Goal: Task Accomplishment & Management: Manage account settings

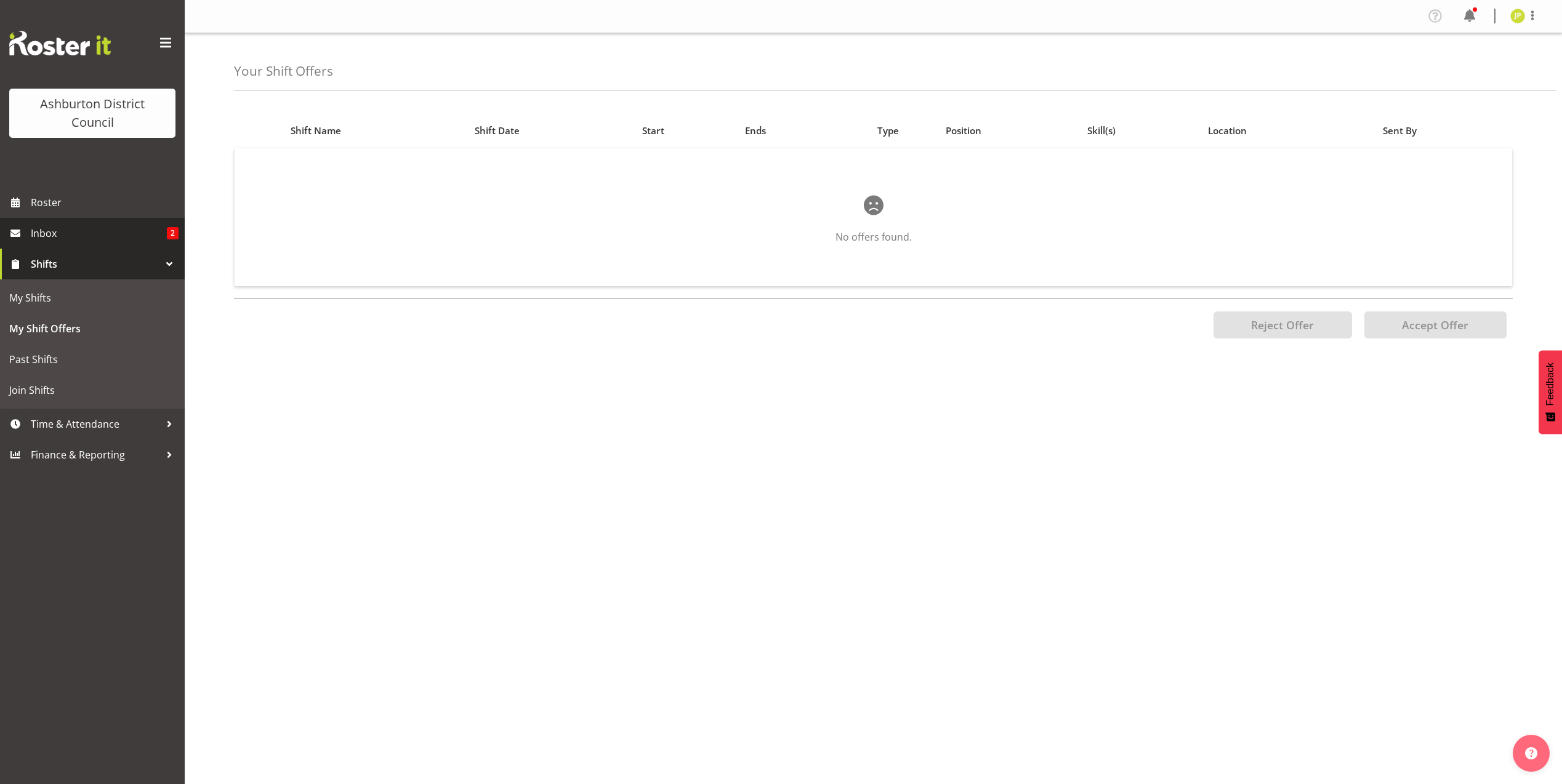
click at [54, 233] on span "Inbox" at bounding box center [99, 233] width 136 height 19
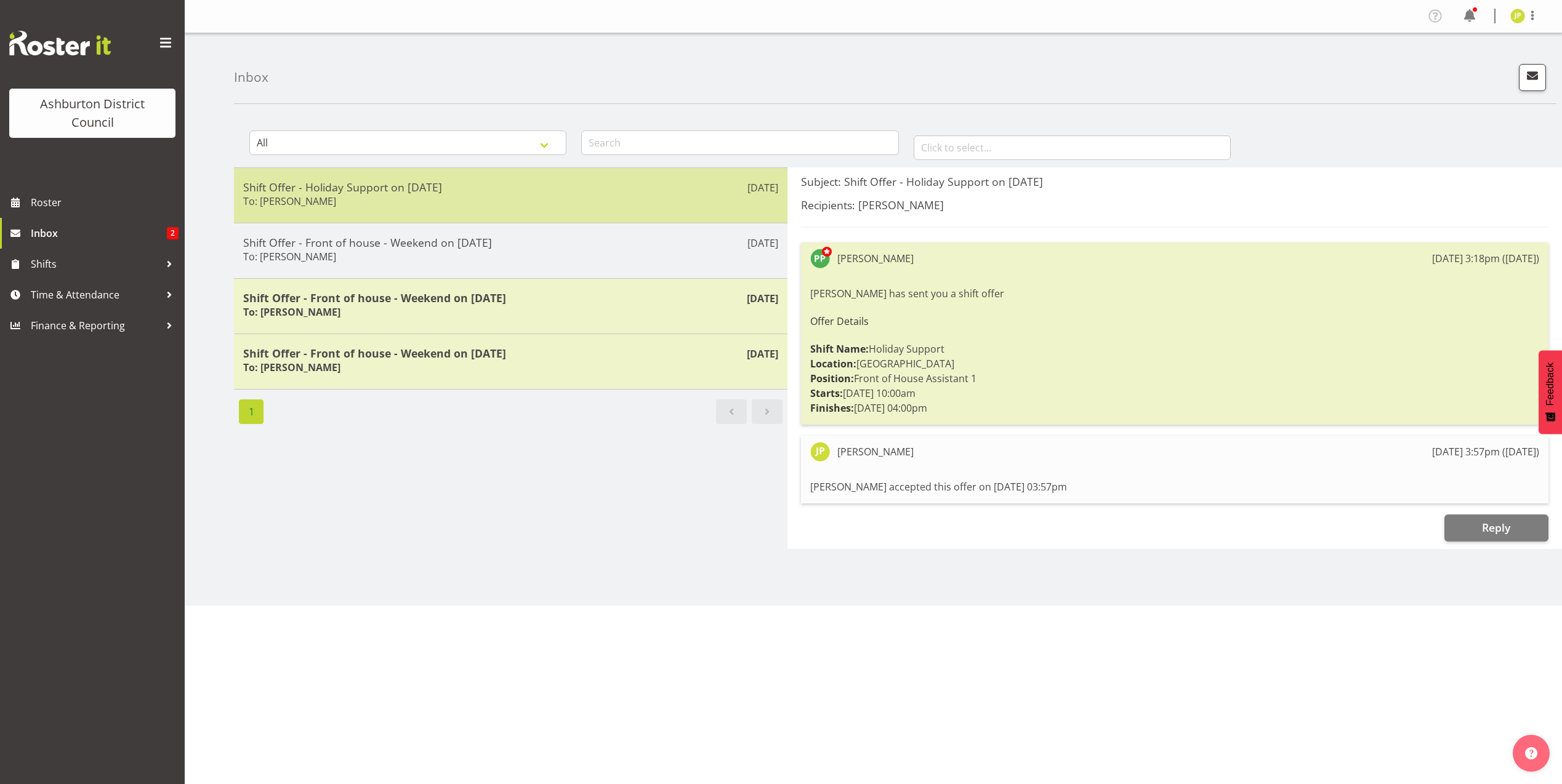
click at [446, 190] on h5 "Shift Offer - Holiday Support on 02/10/25" at bounding box center [511, 186] width 535 height 13
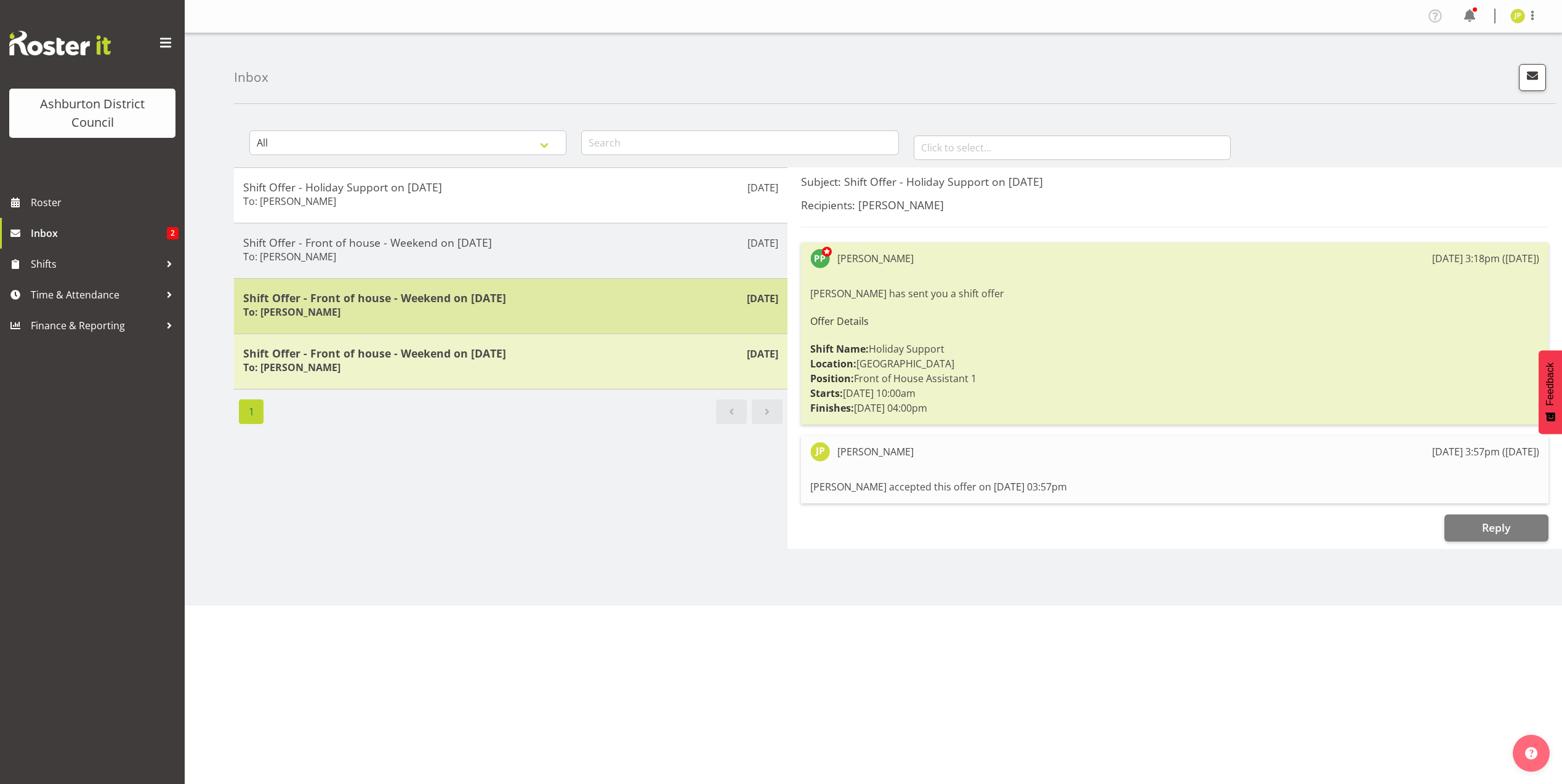
click at [632, 302] on h5 "Shift Offer - Front of house - Weekend on 23/08/25" at bounding box center [511, 297] width 535 height 13
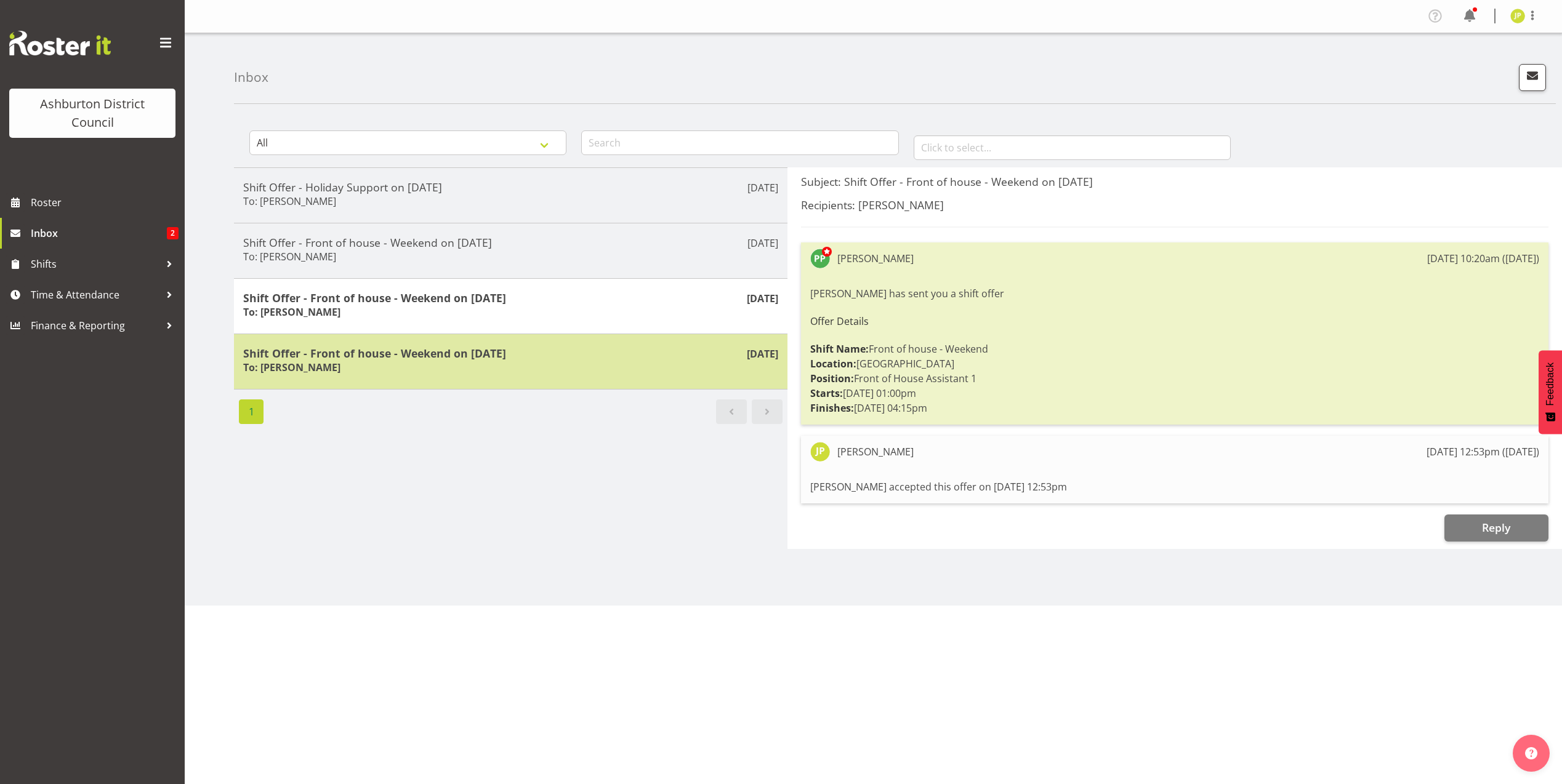
click at [496, 368] on div "Shift Offer - Front of house - Weekend on 16/08/25 To: Polly Price" at bounding box center [511, 362] width 535 height 30
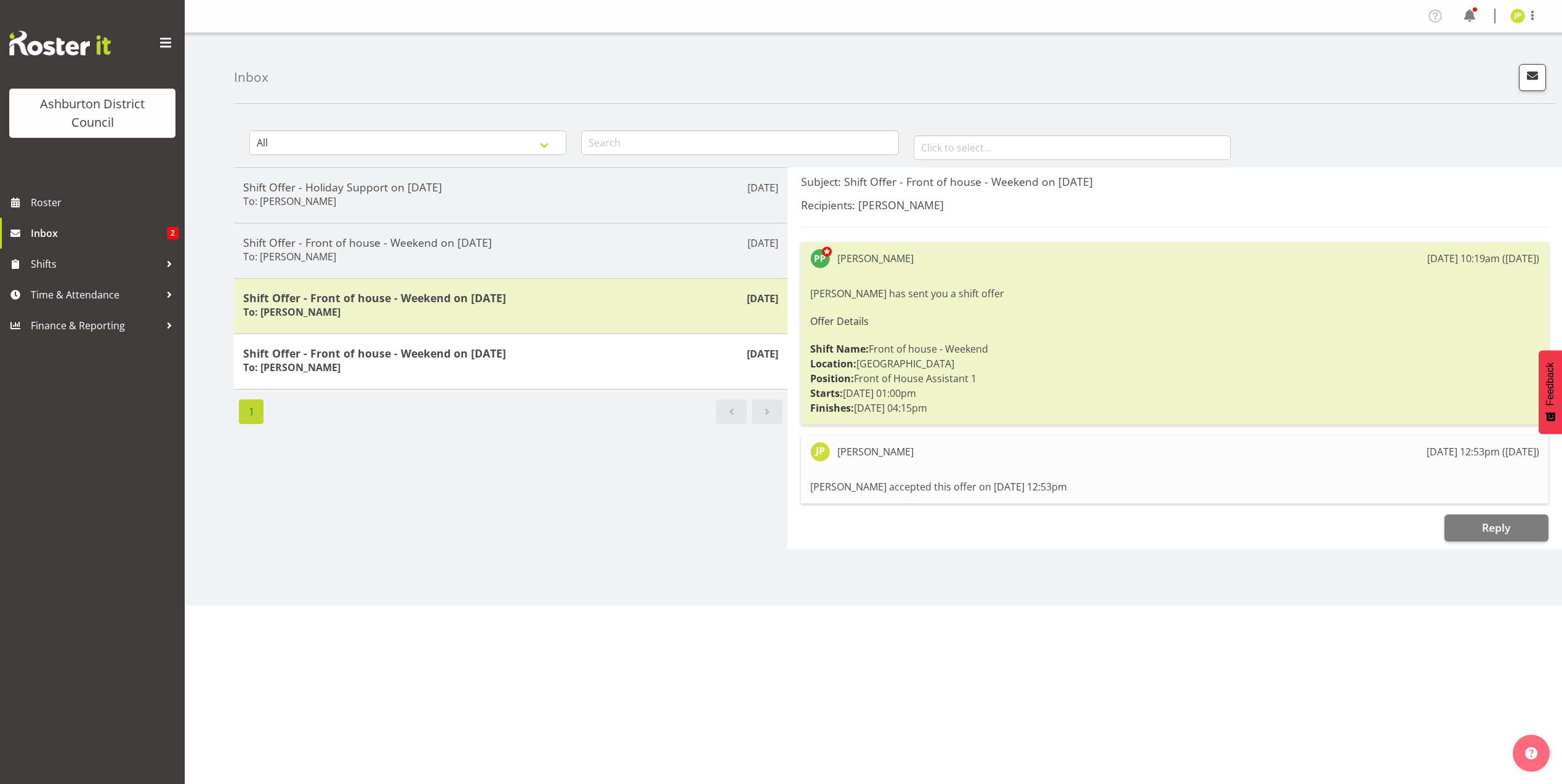
click at [764, 412] on span "Next page" at bounding box center [767, 411] width 15 height 15
click at [45, 265] on span "Shifts" at bounding box center [95, 264] width 129 height 19
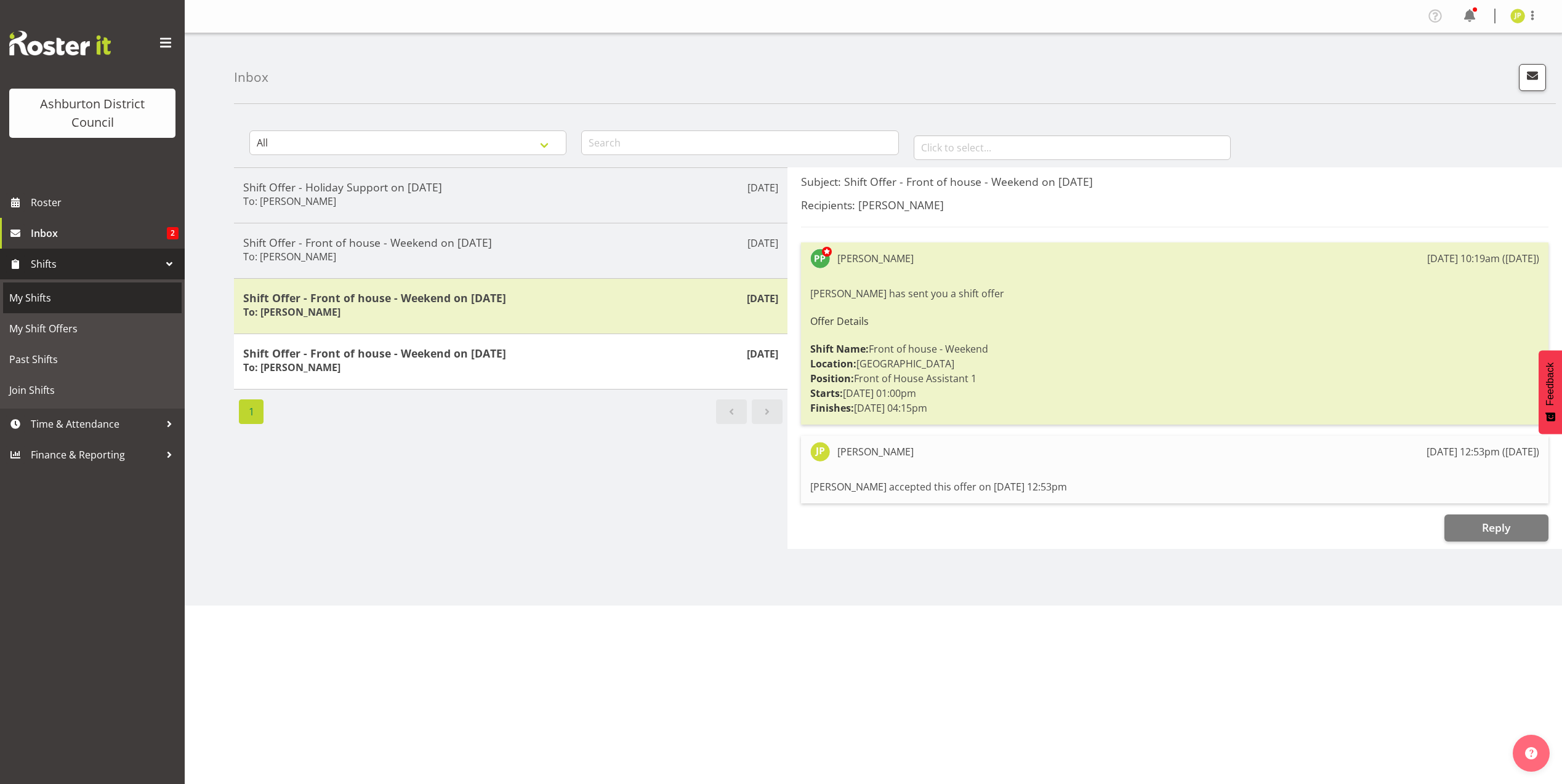
click at [46, 293] on span "My Shifts" at bounding box center [92, 298] width 166 height 19
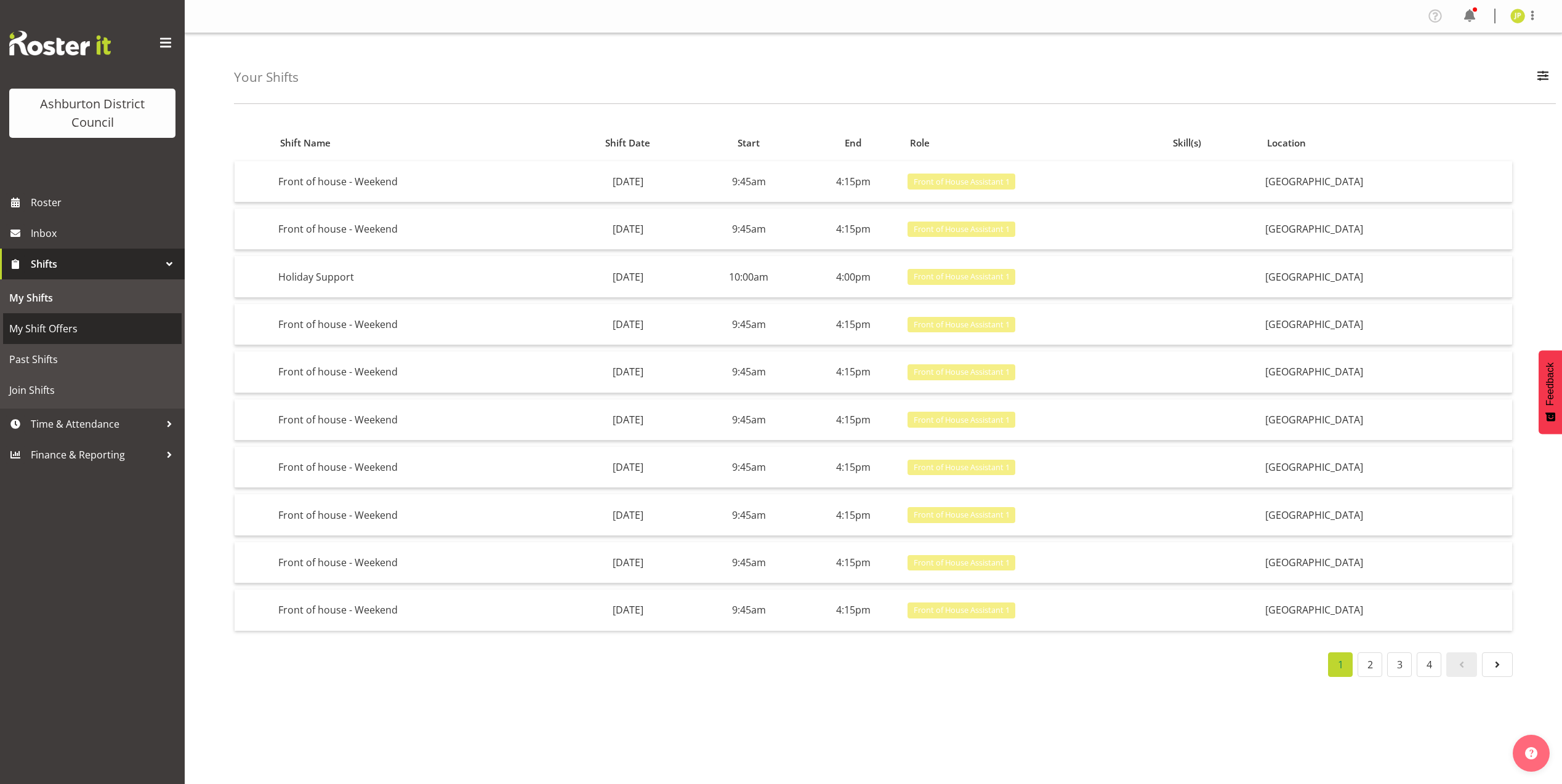
click at [37, 329] on span "My Shift Offers" at bounding box center [92, 328] width 166 height 19
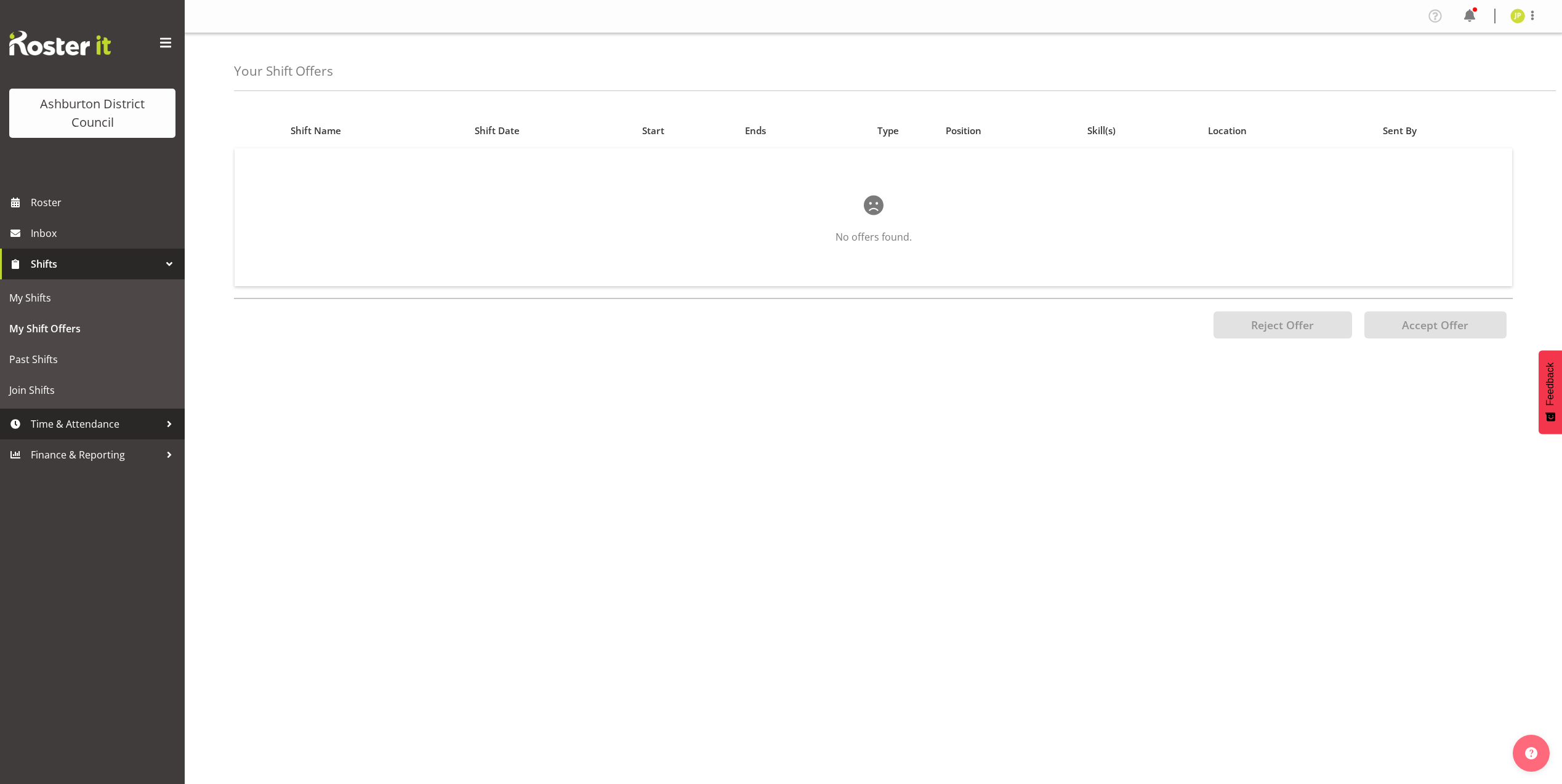
click at [120, 425] on span "Time & Attendance" at bounding box center [95, 424] width 129 height 19
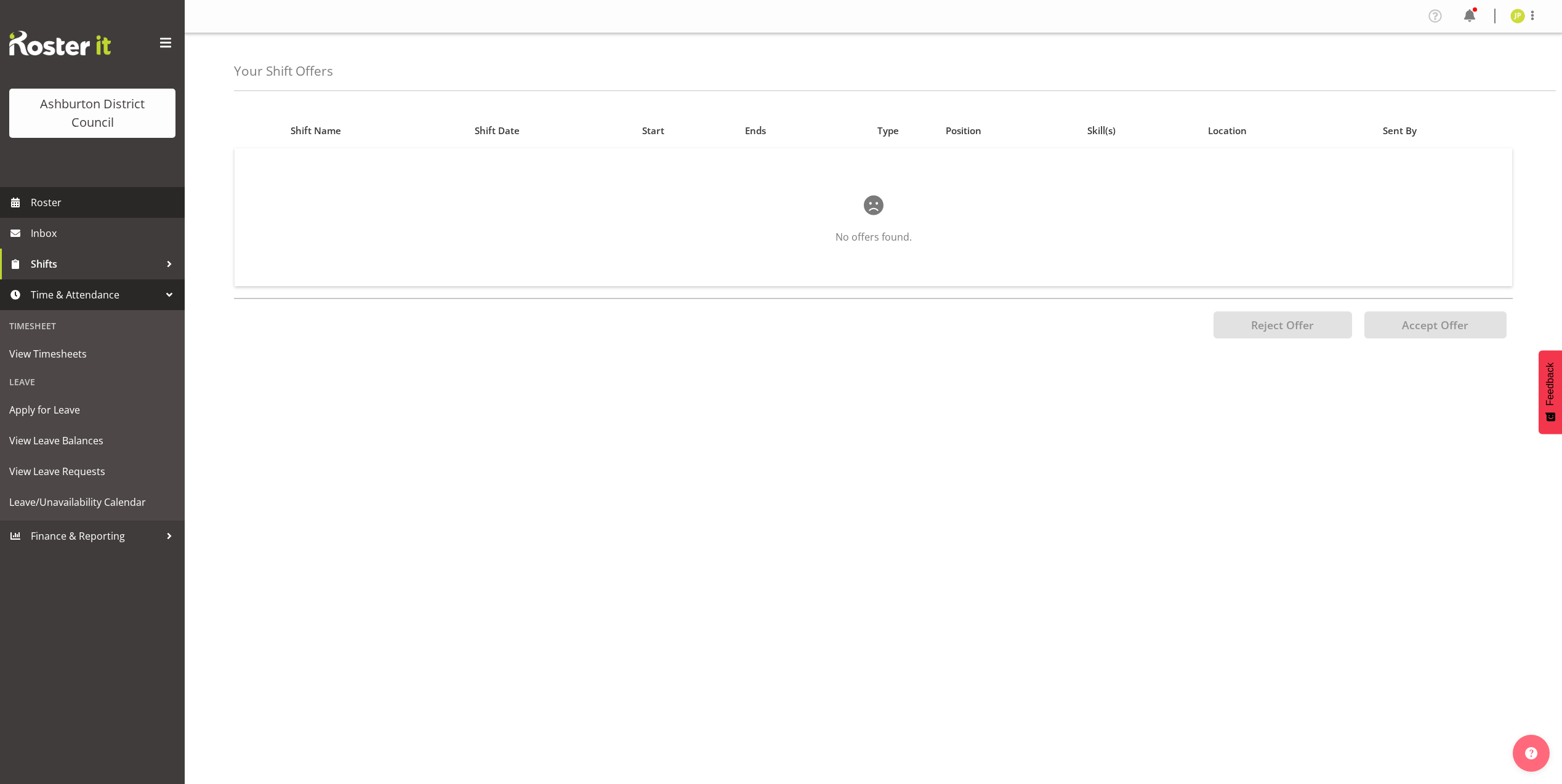
click at [46, 204] on span "Roster" at bounding box center [105, 202] width 148 height 19
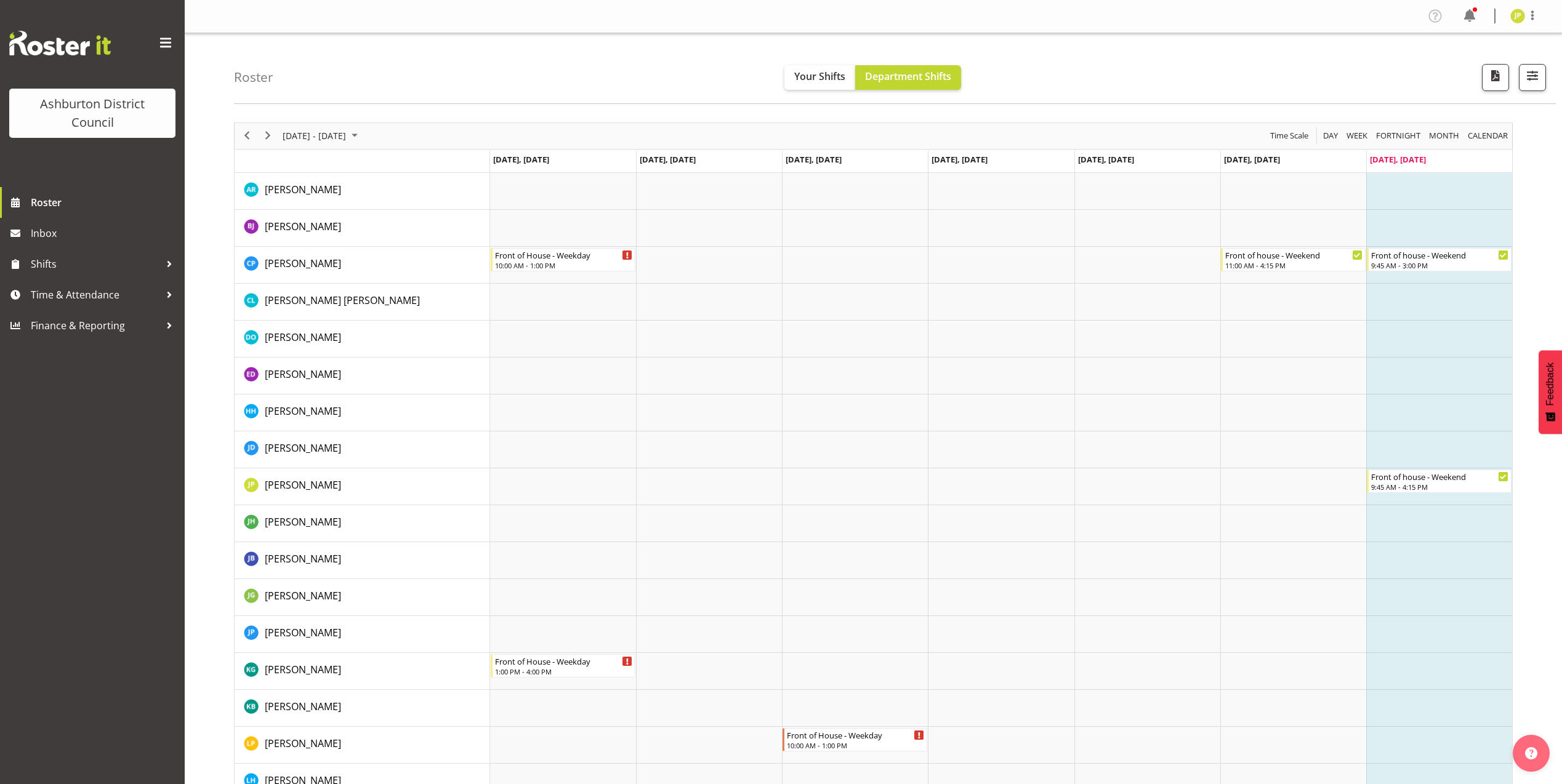
drag, startPoint x: 1556, startPoint y: 91, endPoint x: 1561, endPoint y: 104, distance: 13.9
click at [1561, 104] on div "Roster Your Shifts Department Shifts 1 Locations [GEOGRAPHIC_DATA] [GEOGRAPHIC_…" at bounding box center [873, 637] width 1377 height 1208
click at [270, 133] on span "Next" at bounding box center [268, 136] width 15 height 15
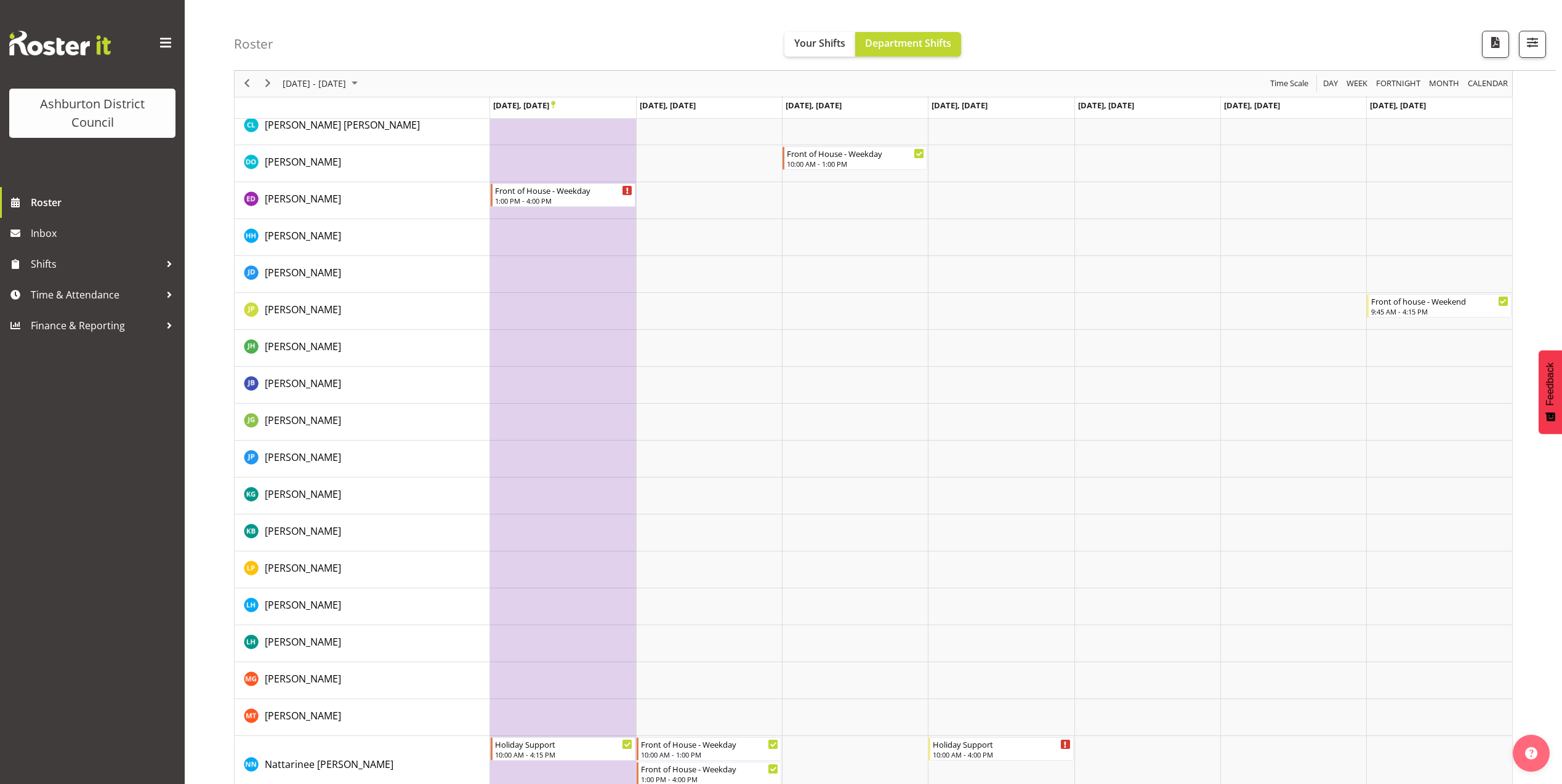
scroll to position [194, 0]
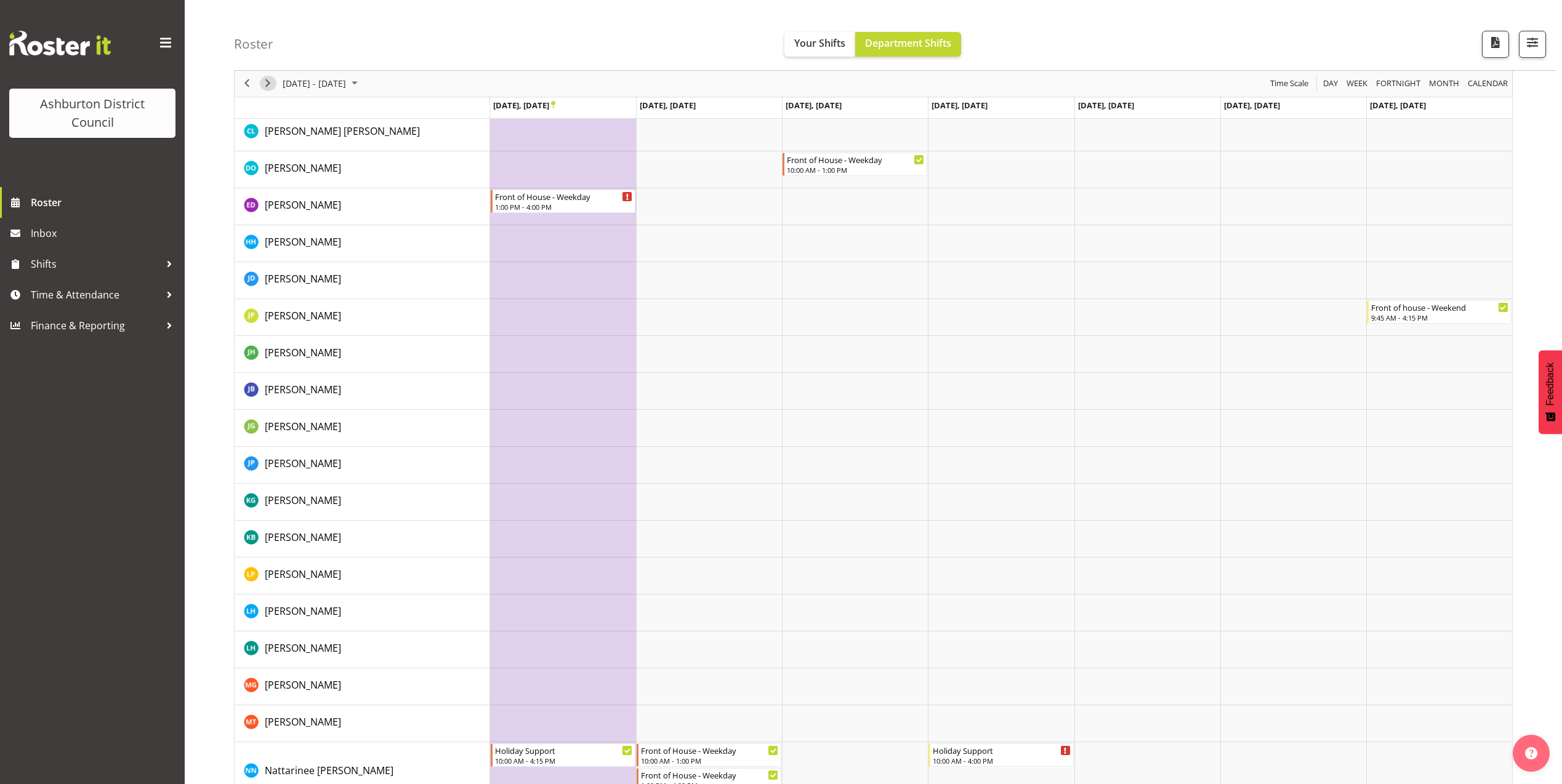
click at [271, 85] on span "Next" at bounding box center [268, 84] width 15 height 15
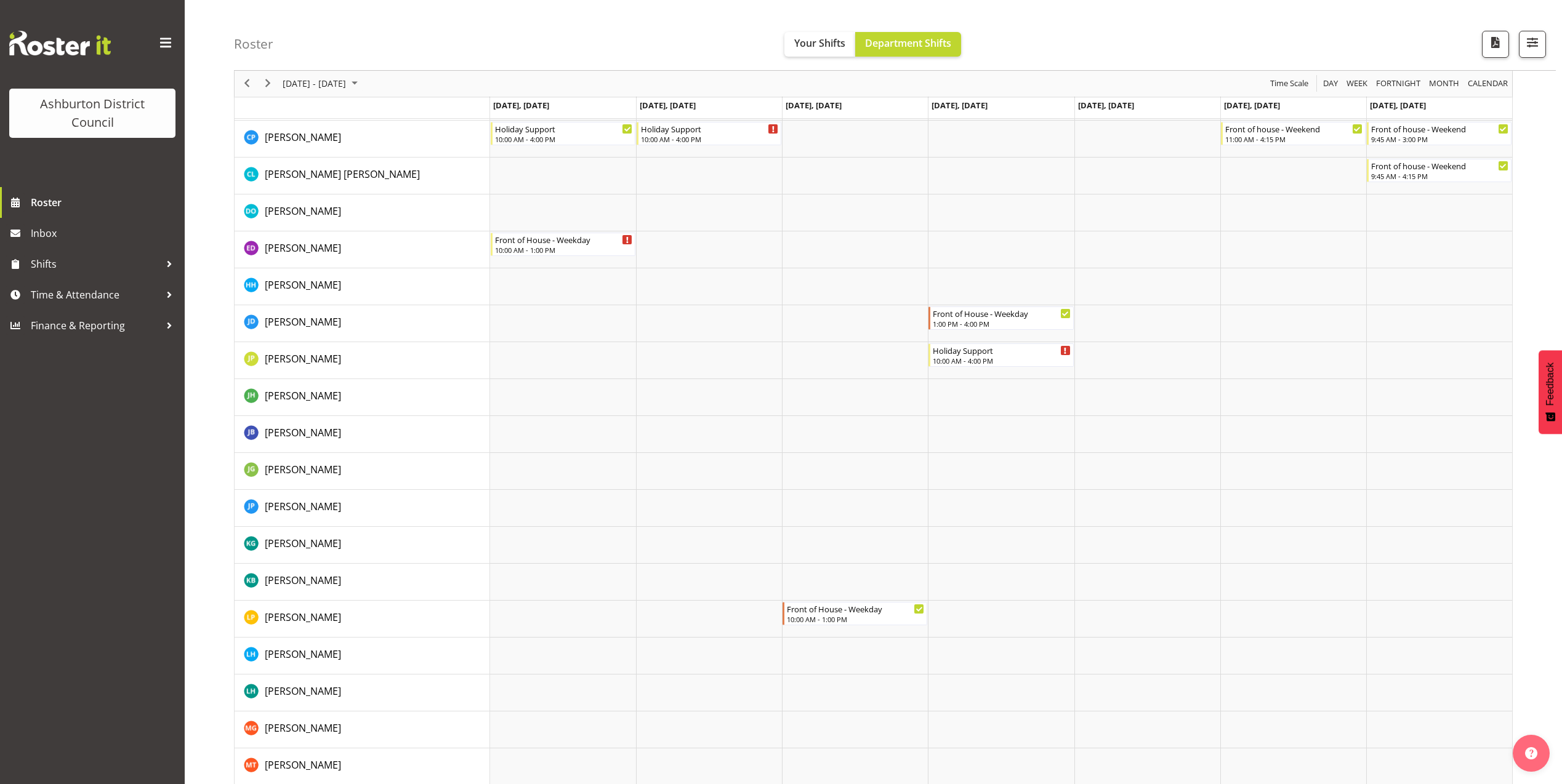
scroll to position [129, 0]
click at [1067, 347] on div "Timeline Week of October 5, 2025" at bounding box center [1066, 347] width 9 height 9
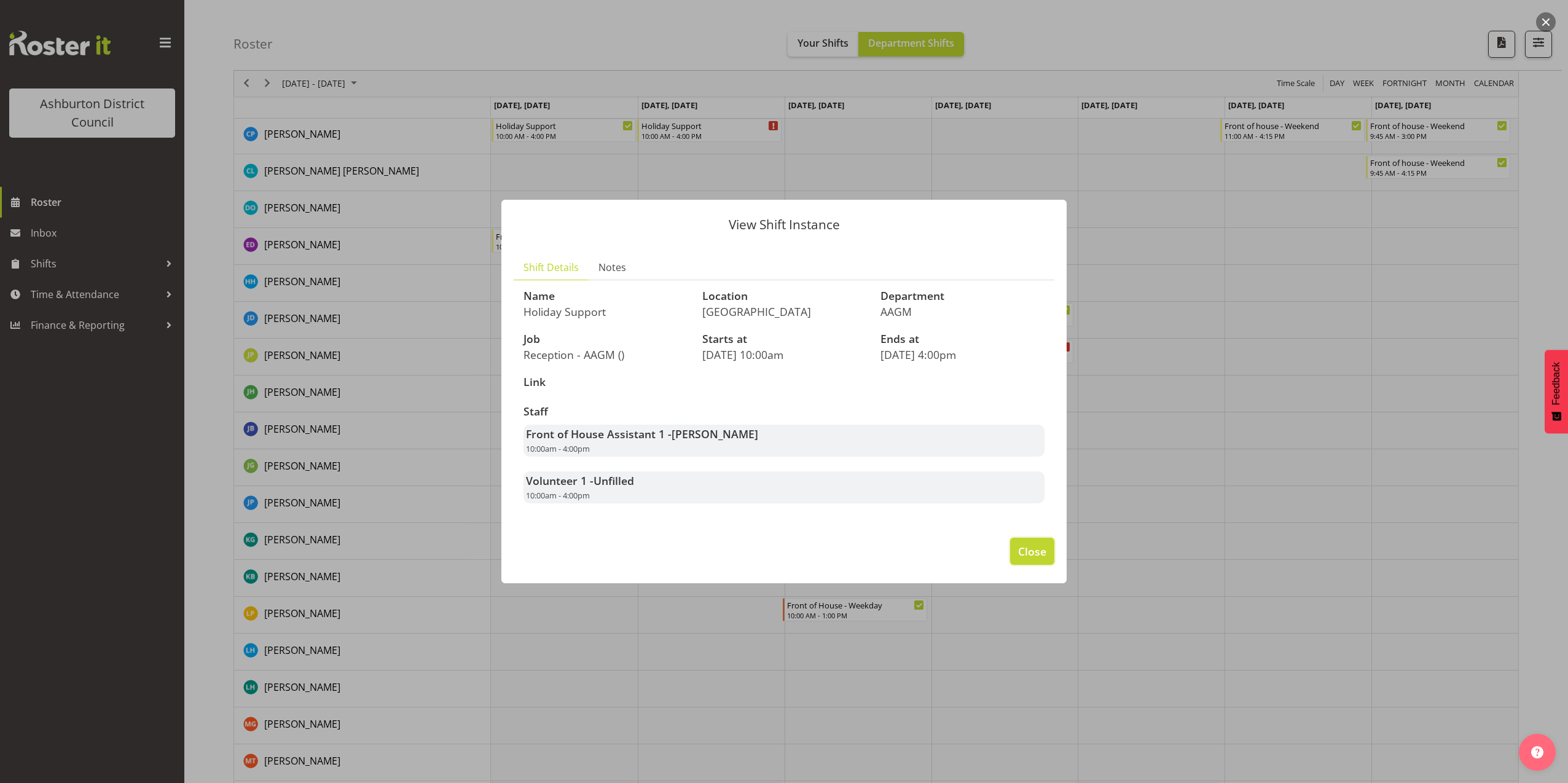
click at [1035, 550] on span "Close" at bounding box center [1033, 551] width 28 height 16
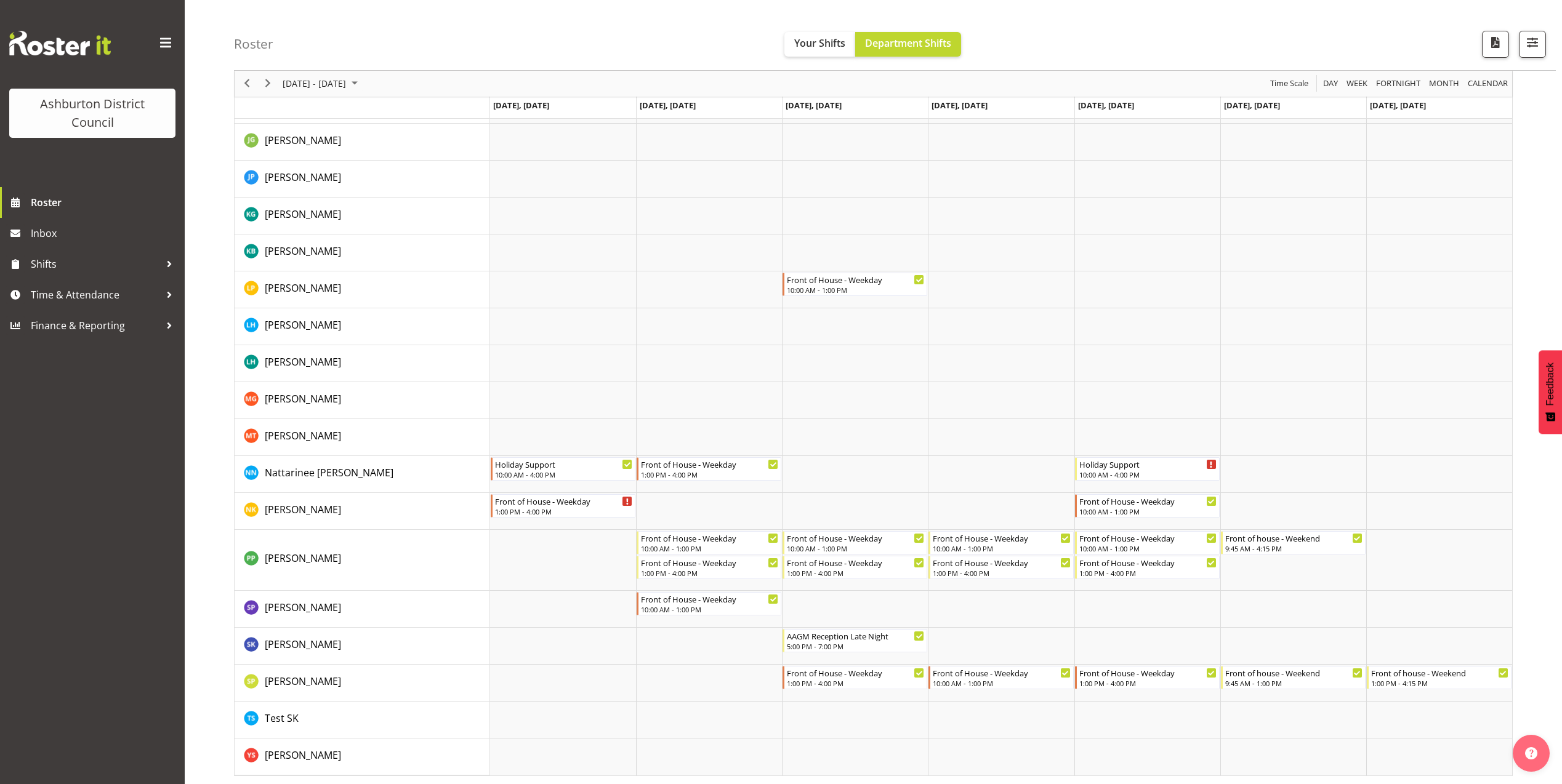
scroll to position [457, 0]
